Goal: Transaction & Acquisition: Purchase product/service

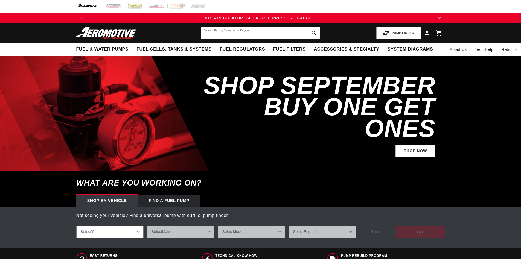
click at [215, 31] on input "text" at bounding box center [260, 33] width 119 height 12
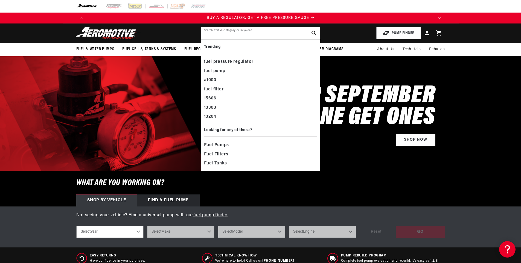
click at [234, 33] on input "text" at bounding box center [260, 33] width 119 height 12
paste input "18638"
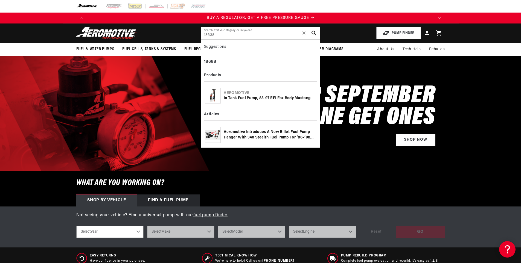
type input "18638"
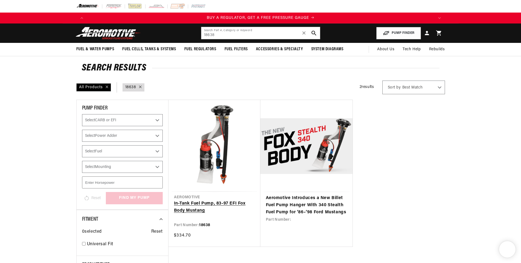
click at [219, 200] on link "In-Tank Fuel Pump, 83-97 EFI Fox Body Mustang" at bounding box center [214, 207] width 81 height 14
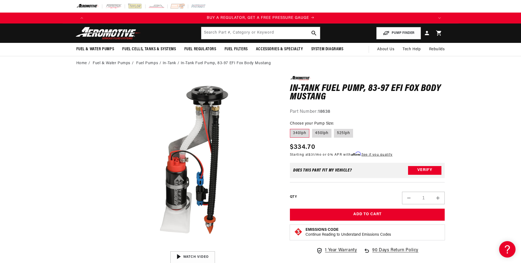
click at [521, 37] on html "Skip to content Your cart Your cart is empty Loading... You may also like Subto…" at bounding box center [260, 131] width 521 height 263
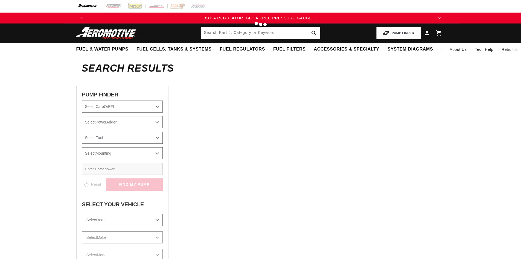
type input "18638"
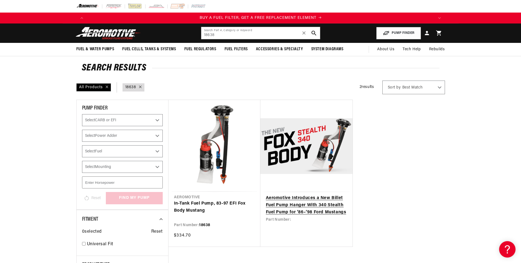
scroll to position [0, 347]
click at [310, 202] on link "Aeromotive Introduces a New Billet Fuel Pump Hanger With 340 Stealth Fuel Pump …" at bounding box center [306, 205] width 81 height 21
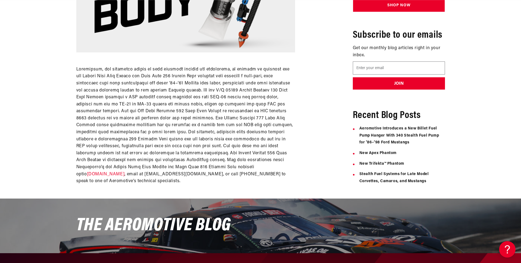
scroll to position [175, 0]
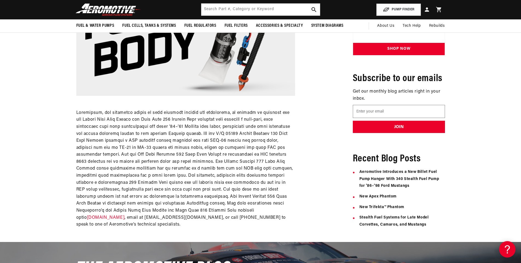
drag, startPoint x: 525, startPoint y: 78, endPoint x: 522, endPoint y: 150, distance: 72.0
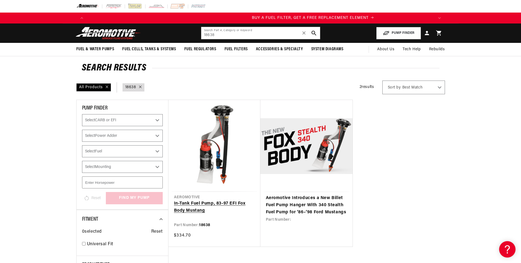
scroll to position [0, 347]
click at [212, 203] on link "In-Tank Fuel Pump, 83-97 EFI Fox Body Mustang" at bounding box center [214, 207] width 81 height 14
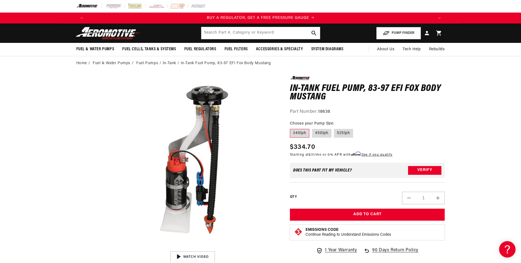
click at [303, 135] on label "340lph" at bounding box center [299, 133] width 19 height 9
click at [292, 128] on input "340lph" at bounding box center [291, 128] width 0 height 0
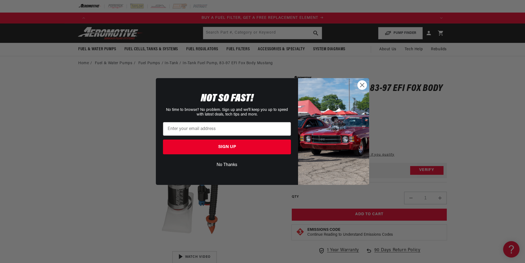
click at [361, 85] on circle "Close dialog" at bounding box center [362, 85] width 9 height 9
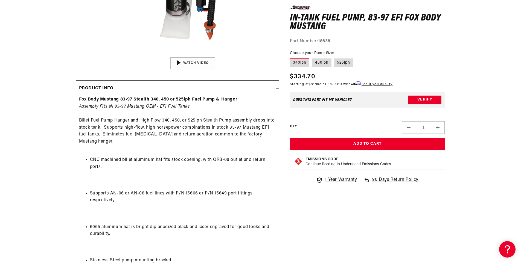
scroll to position [0, 0]
drag, startPoint x: 185, startPoint y: 192, endPoint x: 197, endPoint y: 192, distance: 12.0
click at [197, 192] on li "Supports AN-06 or AN-08 fuel lines with P/N 15606 or P/N 15649 port fittings re…" at bounding box center [183, 197] width 186 height 14
copy li "15606"
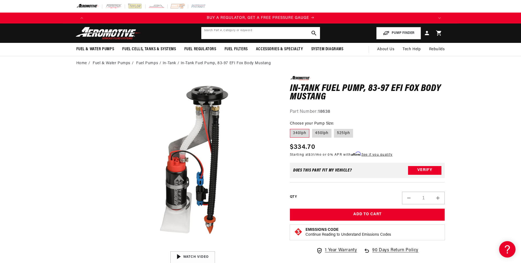
click at [233, 33] on input "text" at bounding box center [260, 33] width 119 height 12
paste input "15606"
type input "15606"
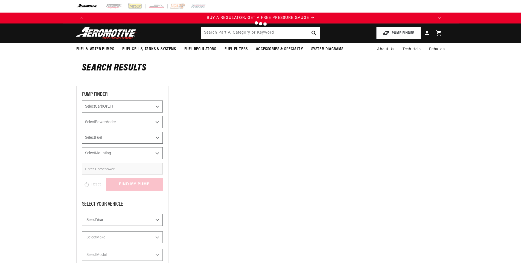
type input "15606"
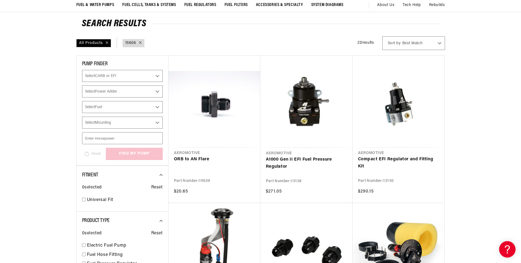
scroll to position [50, 0]
